Goal: Obtain resource: Download file/media

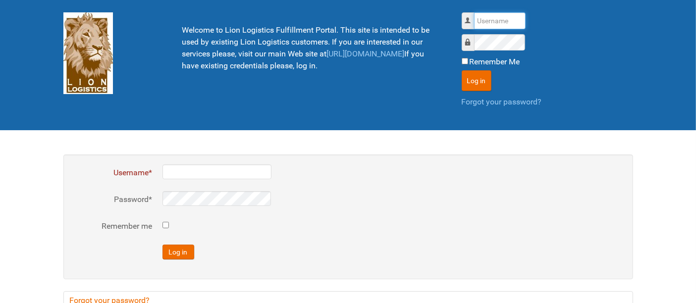
click at [496, 17] on input "Username" at bounding box center [499, 20] width 51 height 17
type input "al"
click at [461, 70] on button "Log in" at bounding box center [476, 80] width 30 height 21
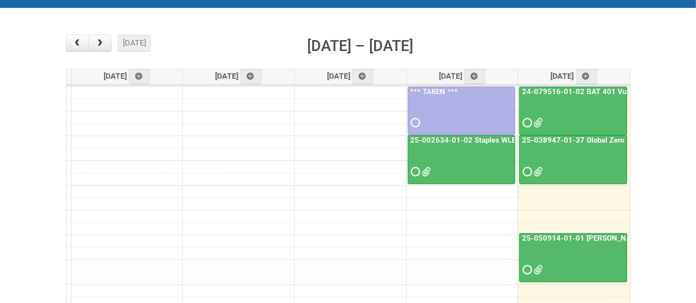
scroll to position [165, 0]
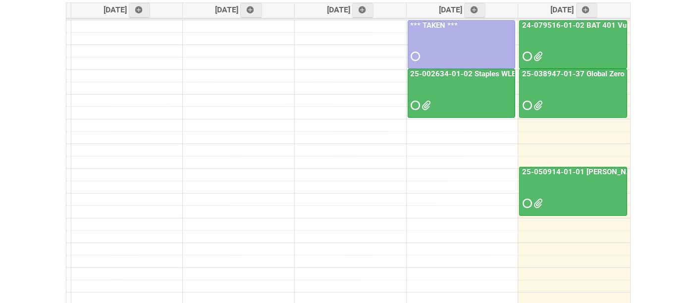
click at [578, 95] on div at bounding box center [573, 97] width 106 height 32
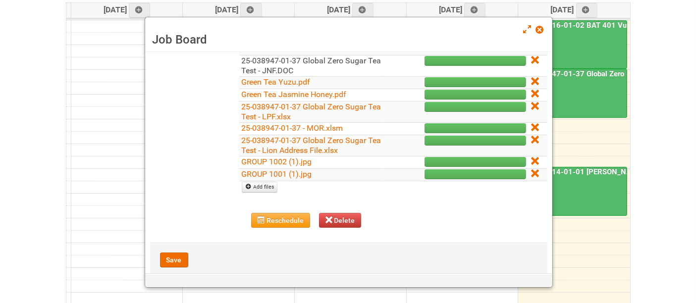
click at [292, 70] on link "25-038947-01-37 Global Zero Sugar Tea Test - JNF.DOC" at bounding box center [312, 65] width 140 height 19
click at [303, 174] on link "GROUP 1001 (1).jpg" at bounding box center [277, 173] width 70 height 9
click at [270, 158] on link "GROUP 1002 (1).jpg" at bounding box center [277, 161] width 70 height 9
click at [531, 170] on icon at bounding box center [534, 173] width 7 height 7
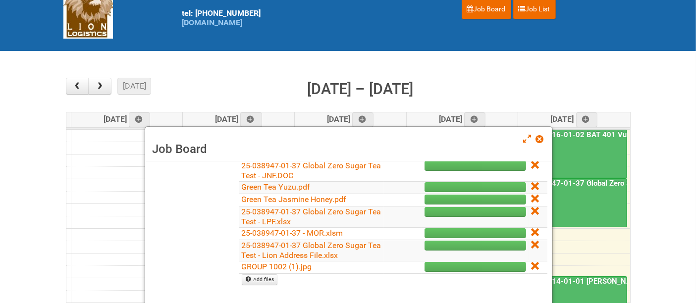
scroll to position [110, 0]
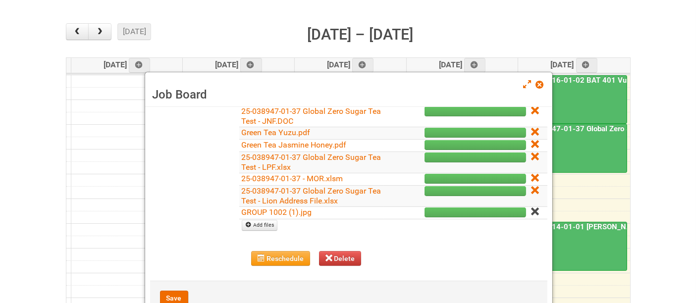
click at [531, 210] on icon at bounding box center [534, 211] width 7 height 7
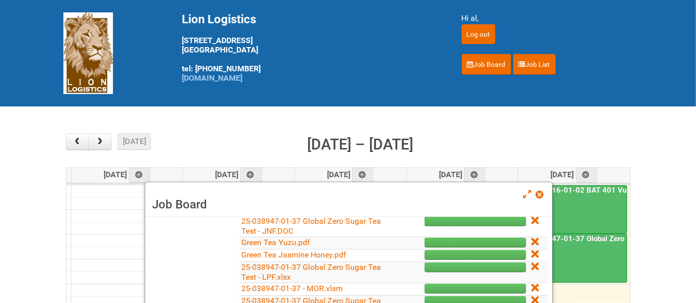
scroll to position [157, 0]
